Goal: Information Seeking & Learning: Learn about a topic

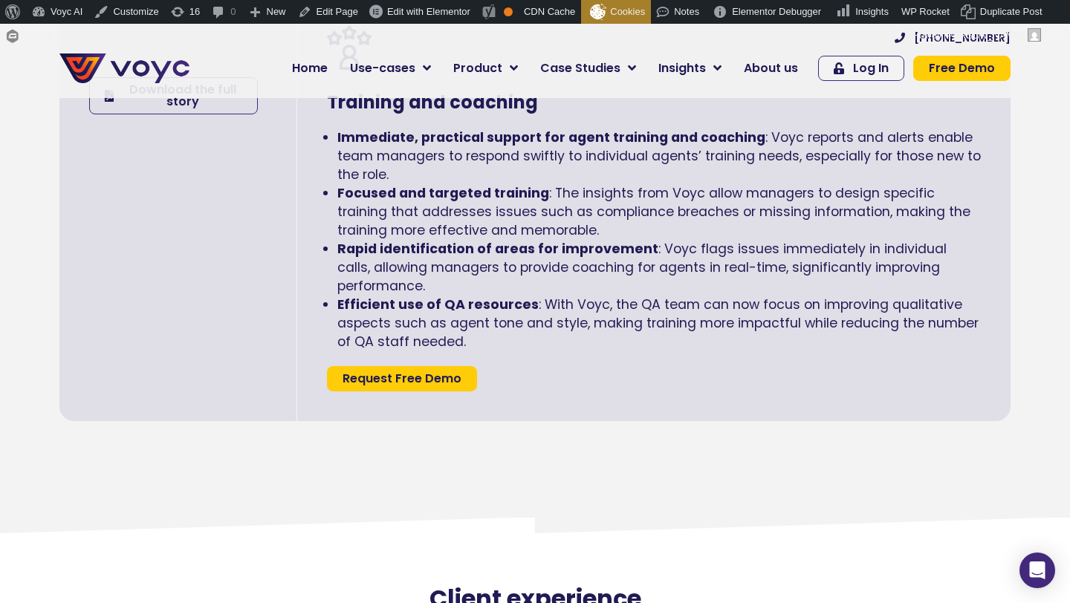
scroll to position [3102, 0]
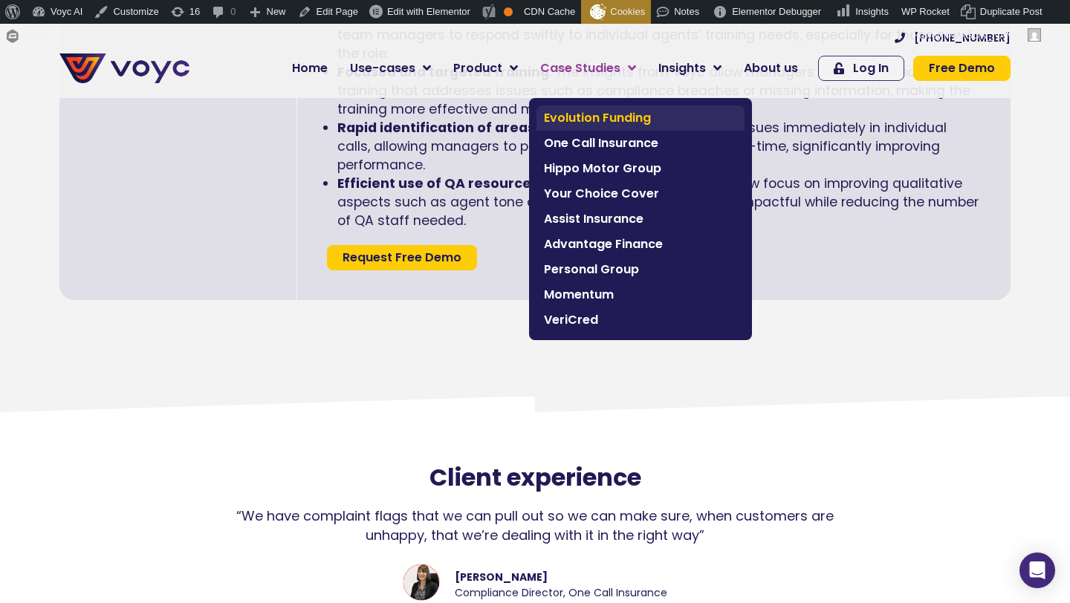
click at [605, 119] on span "Evolution Funding" at bounding box center [640, 118] width 193 height 18
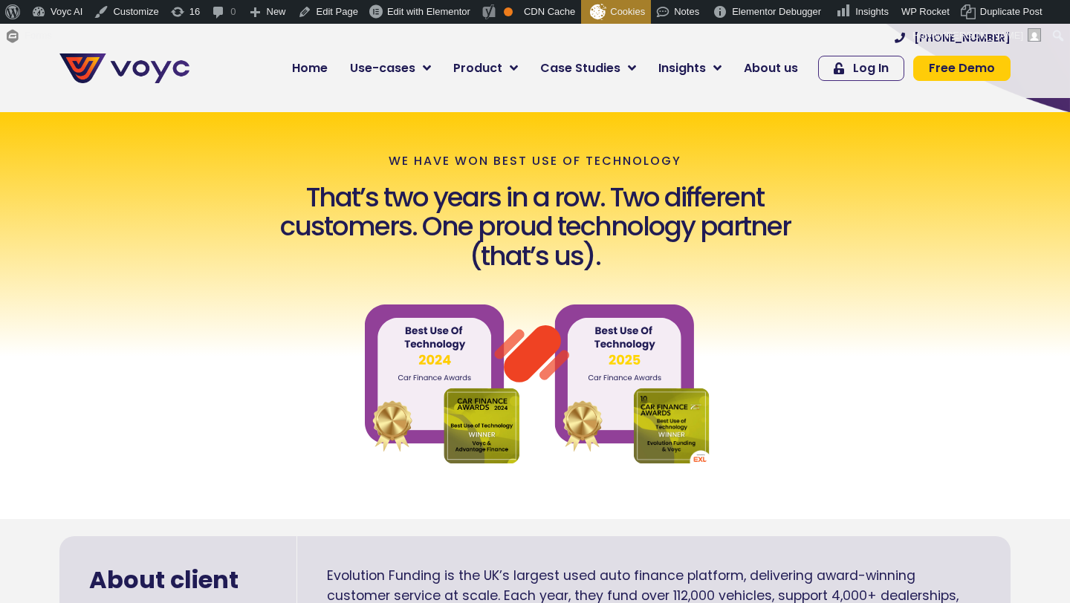
scroll to position [506, 0]
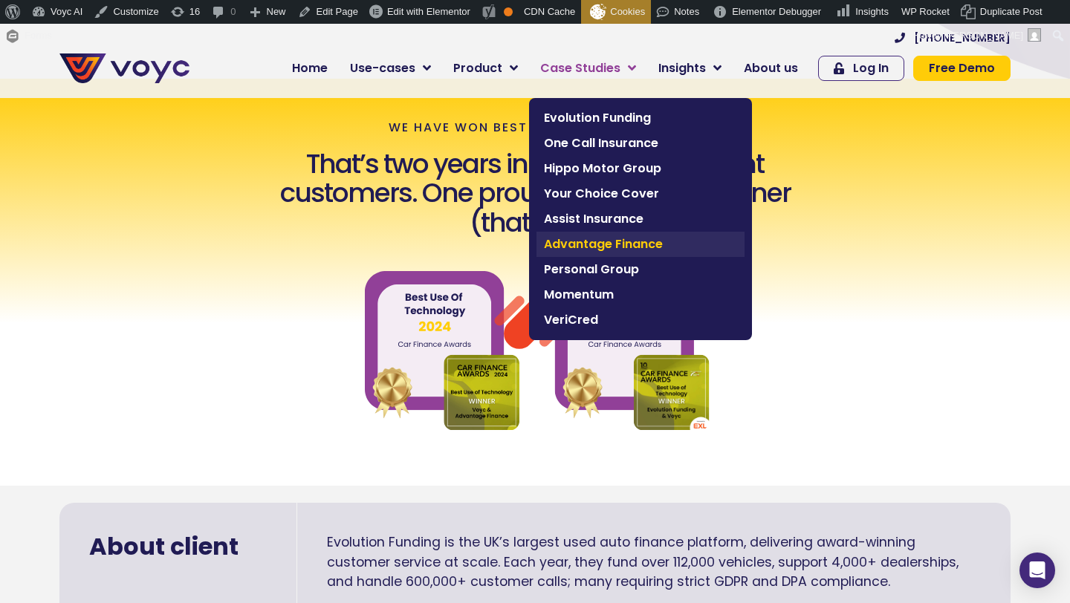
click at [603, 236] on span "Advantage Finance" at bounding box center [640, 245] width 193 height 18
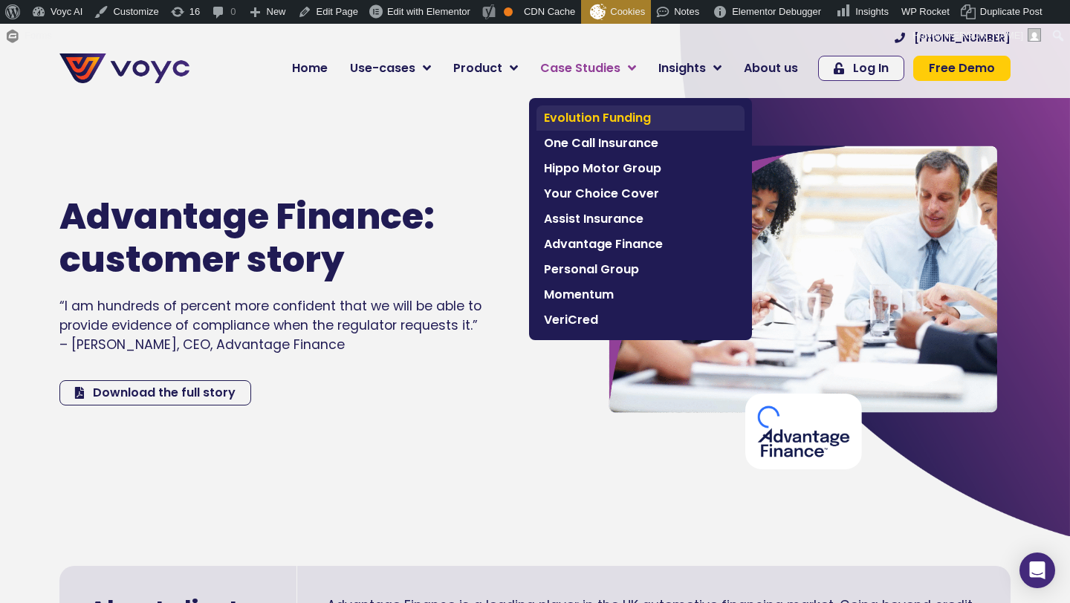
click at [592, 123] on span "Evolution Funding" at bounding box center [640, 118] width 193 height 18
